Goal: Task Accomplishment & Management: Use online tool/utility

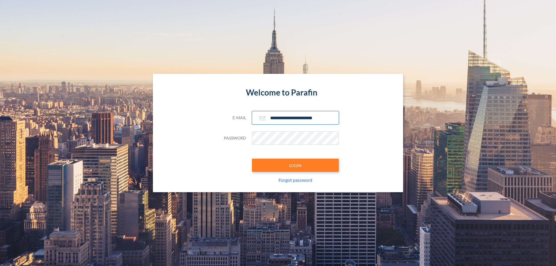
type input "**********"
click at [295, 165] on button "LOGIN" at bounding box center [295, 165] width 87 height 13
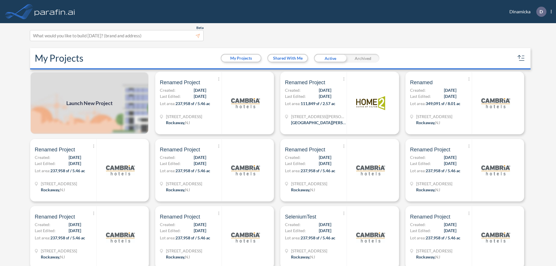
scroll to position [1, 0]
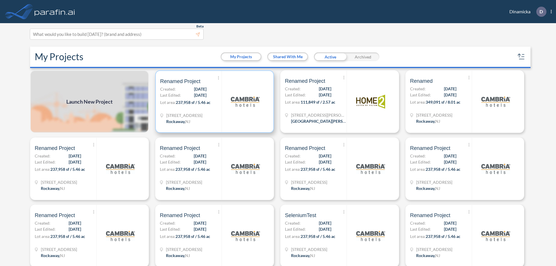
click at [213, 102] on p "Lot area: 237,958 sf / 5.46 ac" at bounding box center [190, 103] width 61 height 8
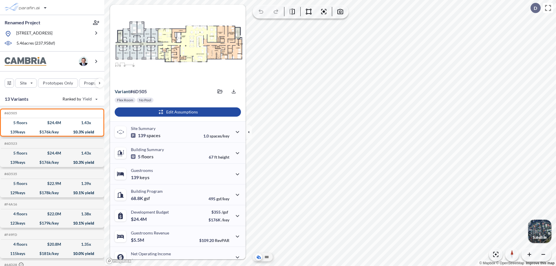
scroll to position [29, 0]
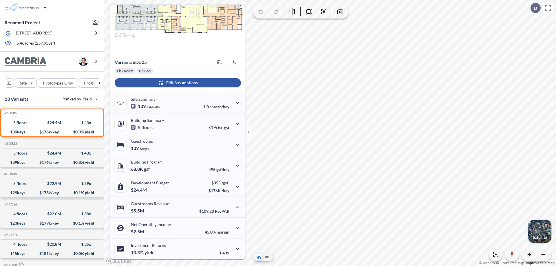
click at [177, 83] on div "button" at bounding box center [178, 82] width 126 height 9
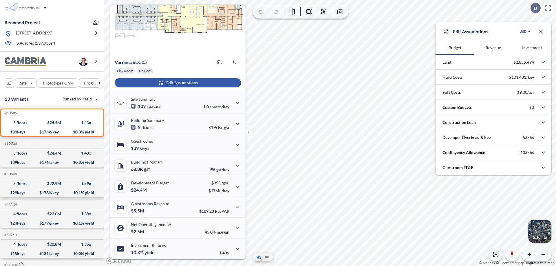
click at [493, 48] on button "Revenue" at bounding box center [493, 48] width 39 height 14
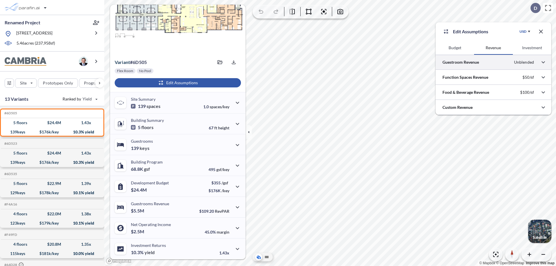
click at [493, 62] on div at bounding box center [493, 62] width 116 height 15
